Goal: Task Accomplishment & Management: Manage account settings

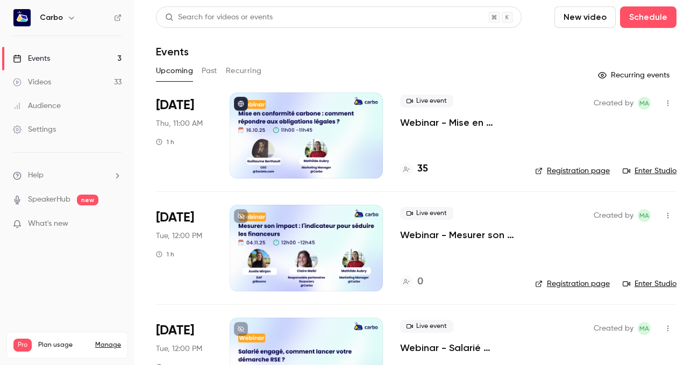
click at [296, 140] on div at bounding box center [305, 135] width 153 height 86
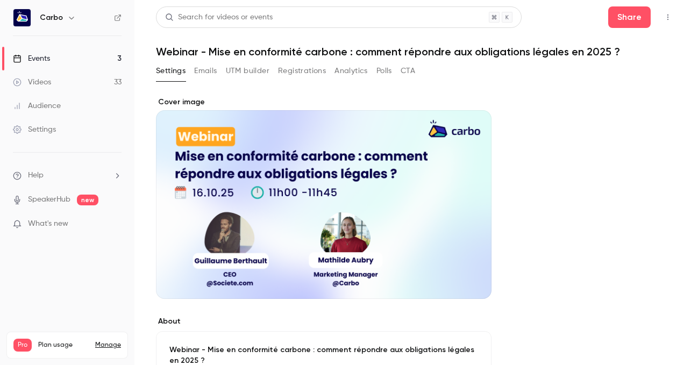
click at [296, 69] on button "Registrations" at bounding box center [302, 70] width 48 height 17
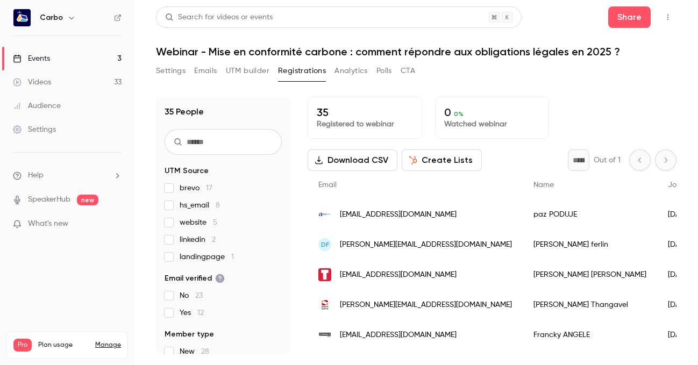
click at [75, 60] on link "Events 3" at bounding box center [67, 59] width 134 height 24
